Goal: Understand process/instructions: Learn about a topic

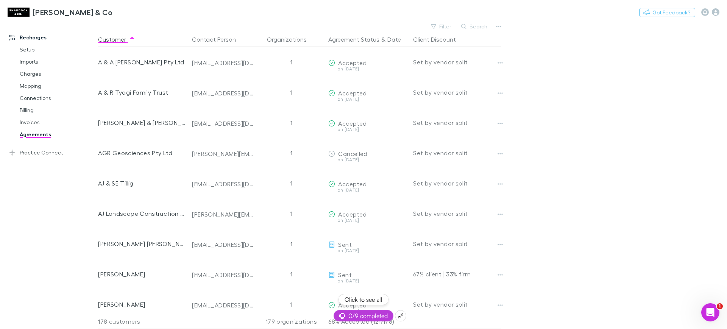
click at [363, 315] on span "0/9 completed" at bounding box center [363, 315] width 48 height 9
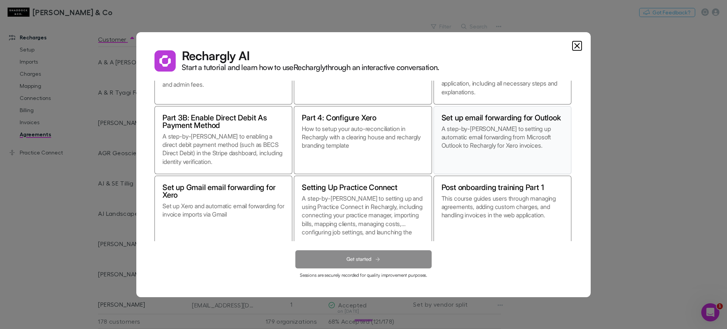
scroll to position [67, 0]
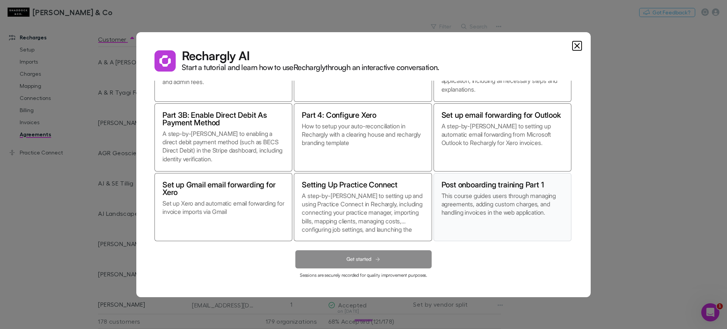
click at [492, 204] on p "This course guides users through managing agreements, adding custom charges, an…" at bounding box center [502, 212] width 122 height 42
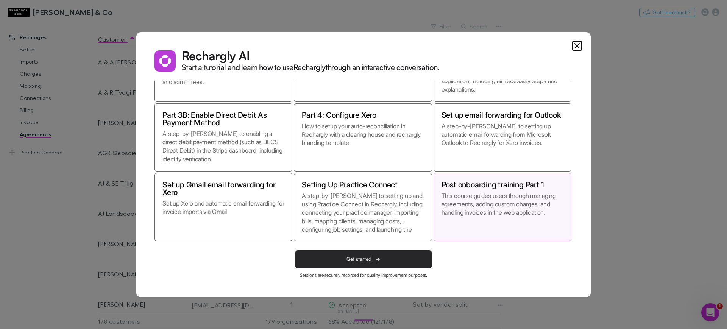
click at [406, 262] on button "Get started" at bounding box center [363, 259] width 136 height 18
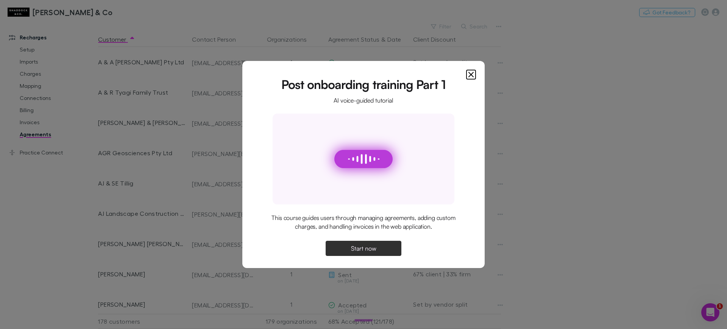
click at [474, 75] on icon "Close" at bounding box center [470, 74] width 9 height 9
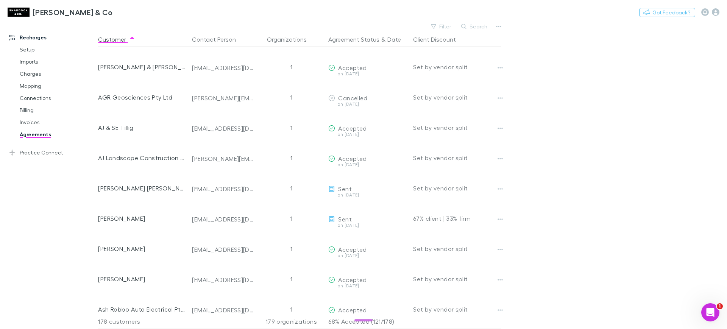
scroll to position [95, 0]
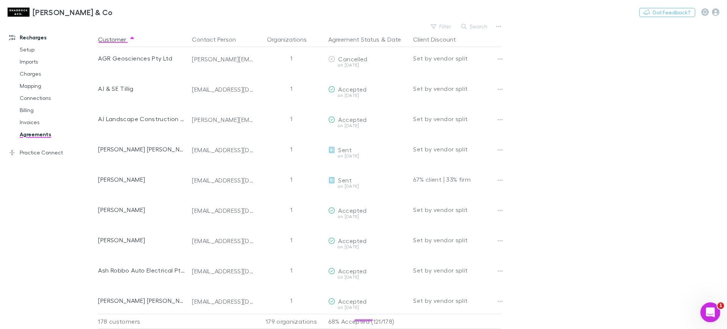
click at [715, 305] on div "Open Intercom Messenger" at bounding box center [708, 311] width 25 height 25
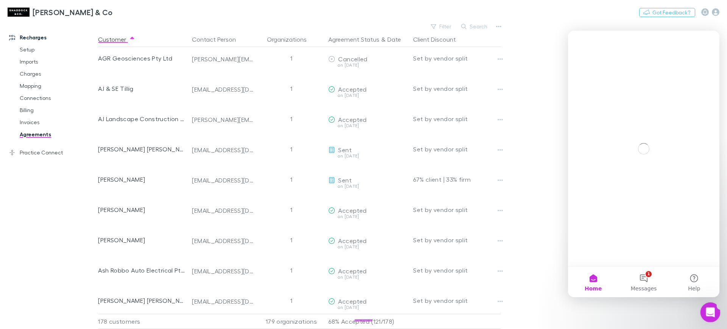
scroll to position [0, 0]
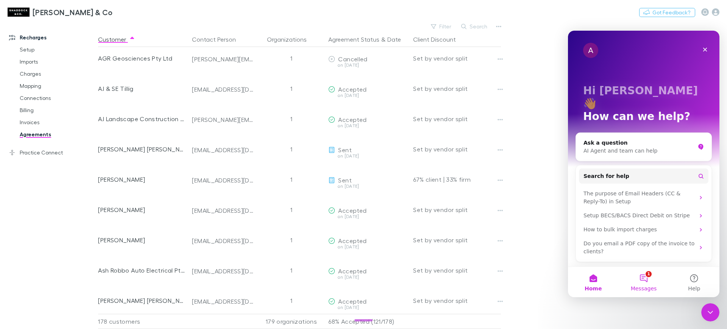
click at [642, 282] on button "1 Messages" at bounding box center [643, 282] width 50 height 30
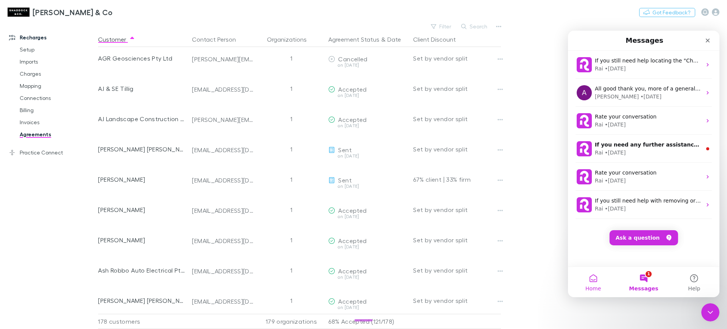
click at [588, 290] on span "Home" at bounding box center [593, 288] width 16 height 5
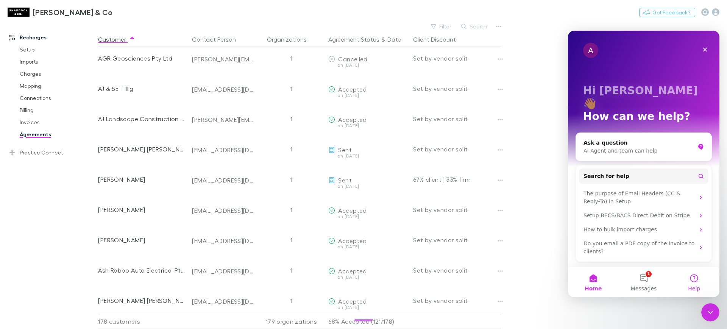
click at [688, 288] on span "Help" at bounding box center [694, 288] width 12 height 5
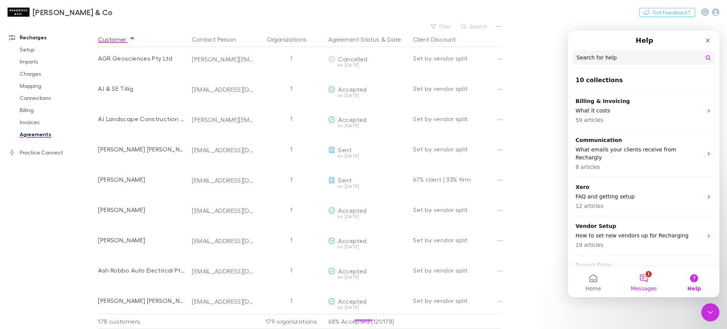
click at [631, 291] on button "1 Messages" at bounding box center [643, 282] width 50 height 30
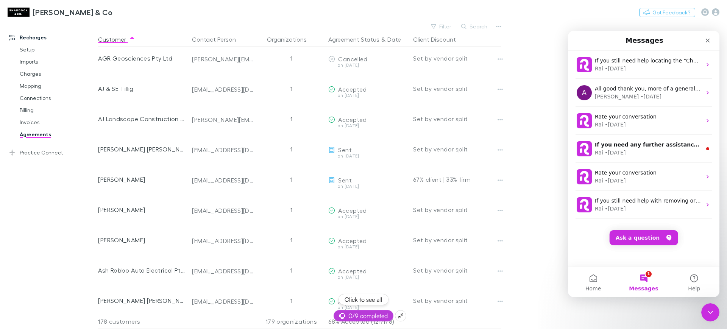
click at [396, 317] on button at bounding box center [400, 315] width 11 height 11
click at [365, 318] on p "68% Accepted (121/178)" at bounding box center [367, 321] width 79 height 14
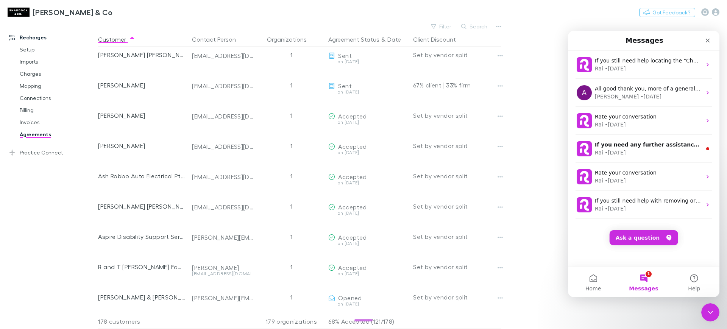
scroll to position [378, 0]
